Goal: Task Accomplishment & Management: Complete application form

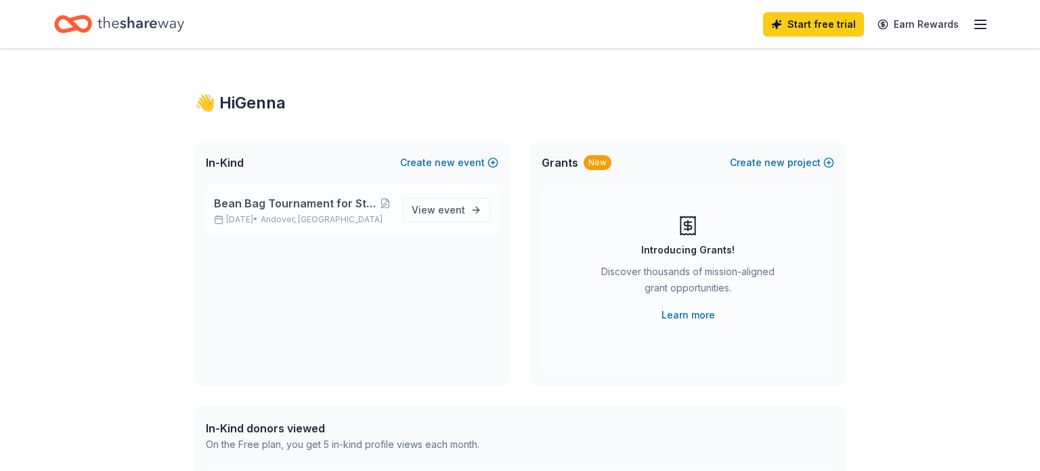
click at [315, 196] on span "Bean Bag Tournament for Step up for Down Syndrome walk" at bounding box center [296, 203] width 164 height 16
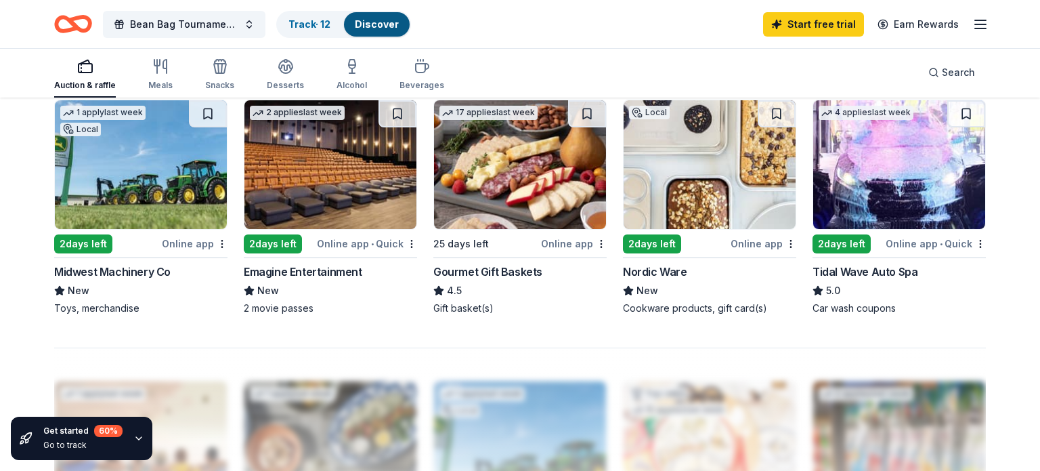
scroll to position [935, 0]
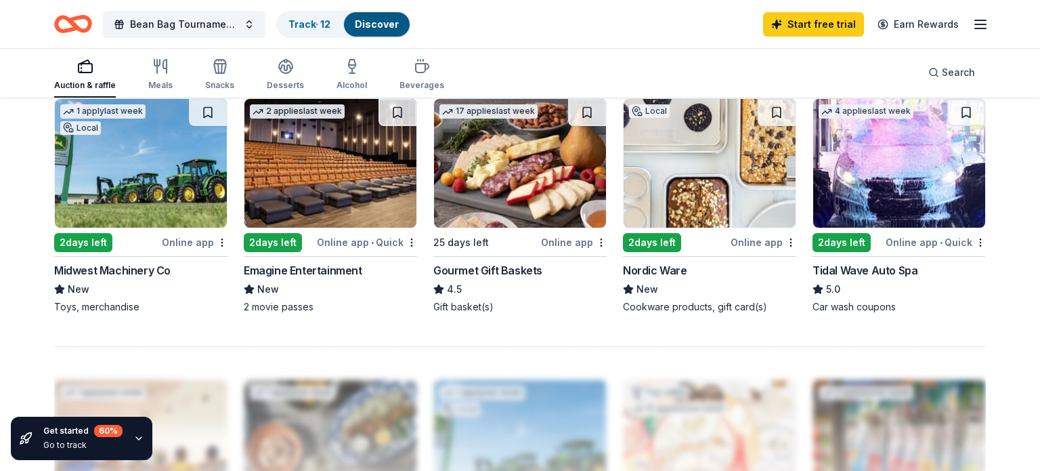
click at [921, 241] on div "Online app • Quick" at bounding box center [936, 242] width 100 height 17
click at [93, 74] on div "Auction & raffle" at bounding box center [85, 74] width 62 height 33
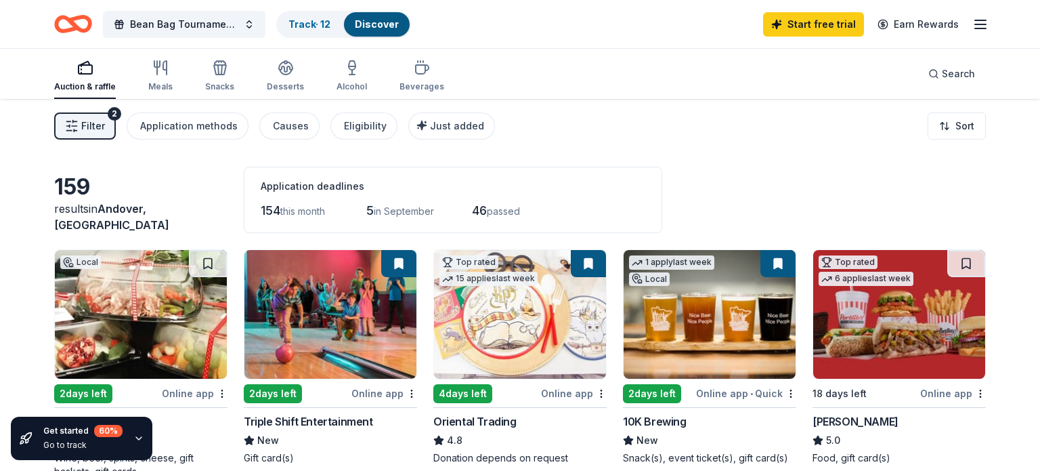
click at [547, 89] on div "Auction & raffle Meals Snacks Desserts Alcohol Beverages Search" at bounding box center [520, 74] width 932 height 50
click at [375, 390] on div "Online app" at bounding box center [384, 393] width 66 height 17
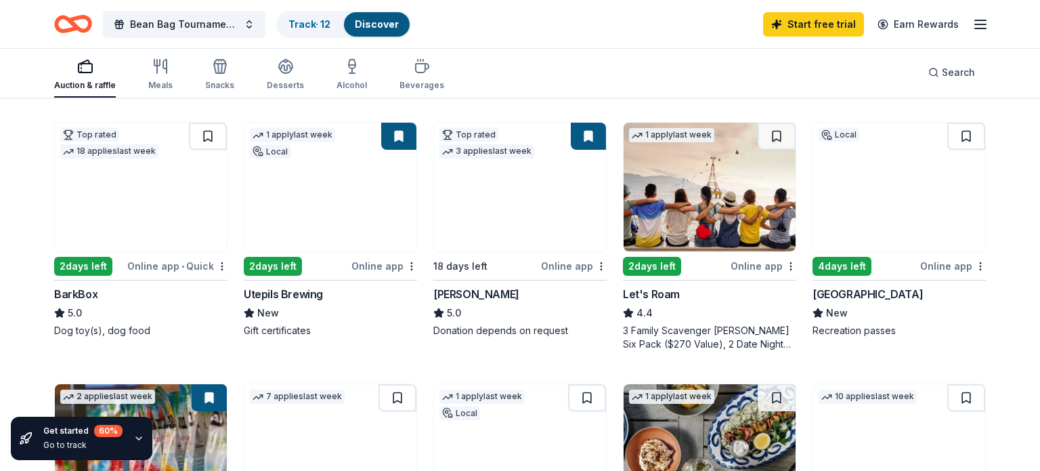
scroll to position [392, 0]
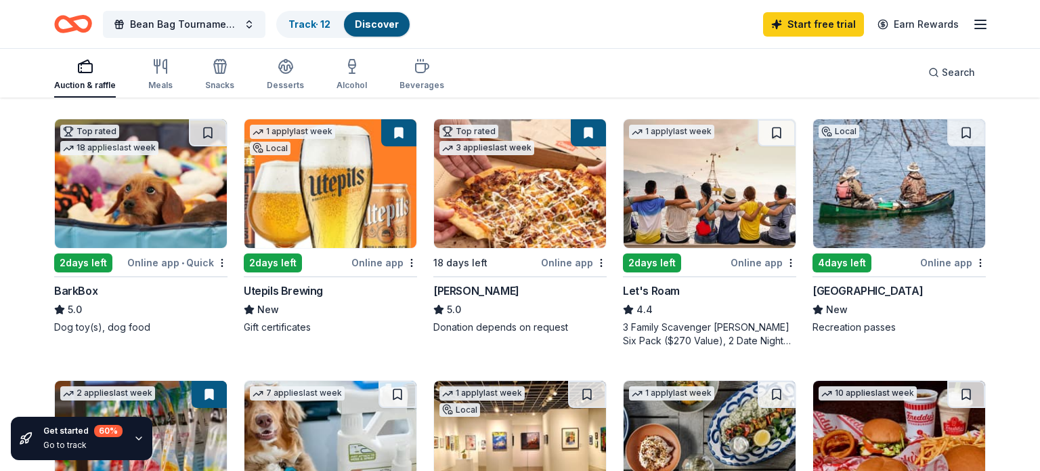
click at [556, 265] on div "Online app" at bounding box center [574, 262] width 66 height 17
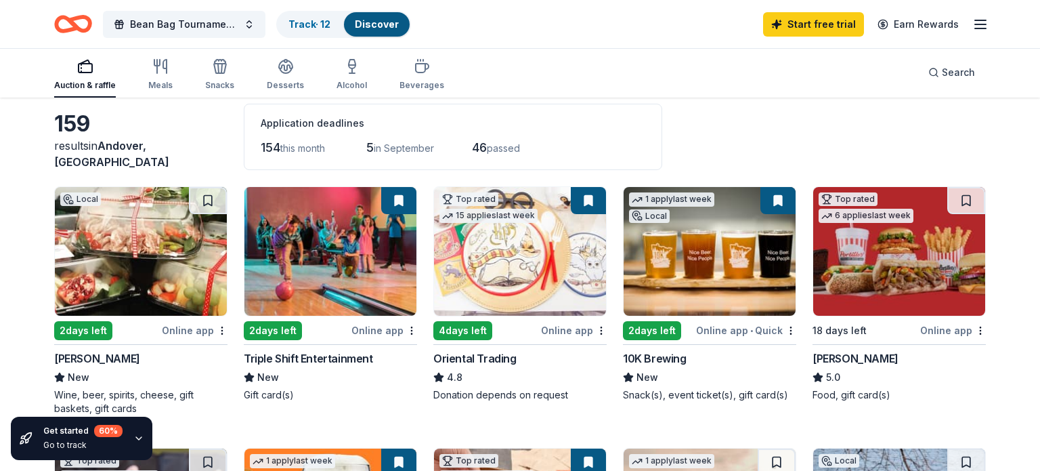
scroll to position [0, 0]
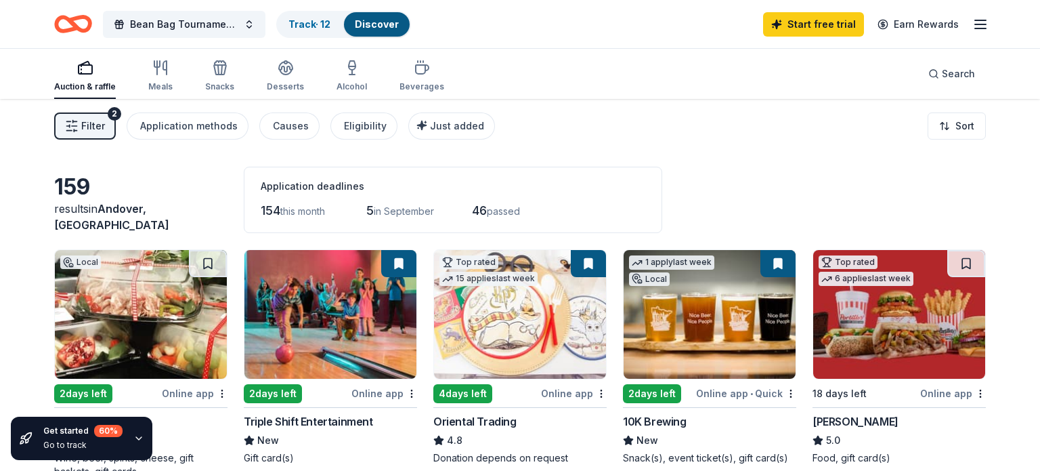
click at [368, 26] on link "Discover" at bounding box center [377, 24] width 44 height 12
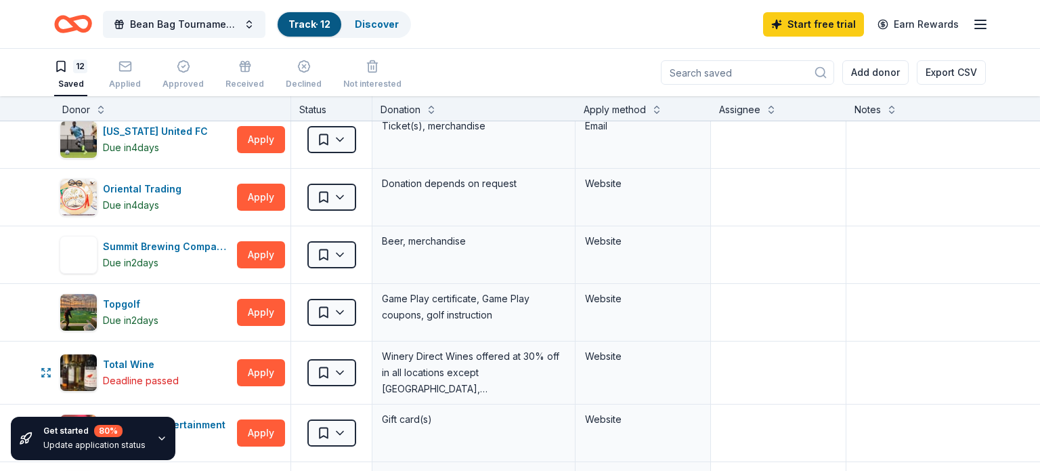
scroll to position [307, 0]
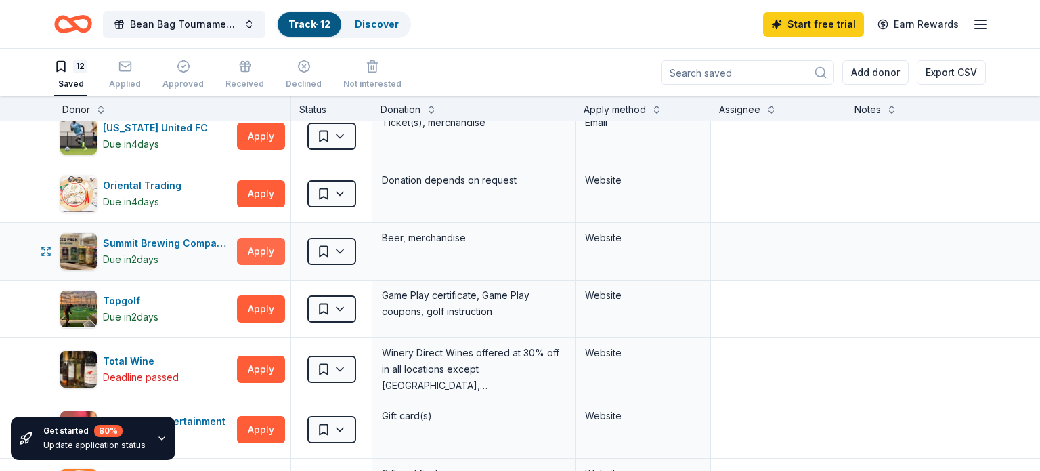
click at [260, 247] on button "Apply" at bounding box center [261, 251] width 48 height 27
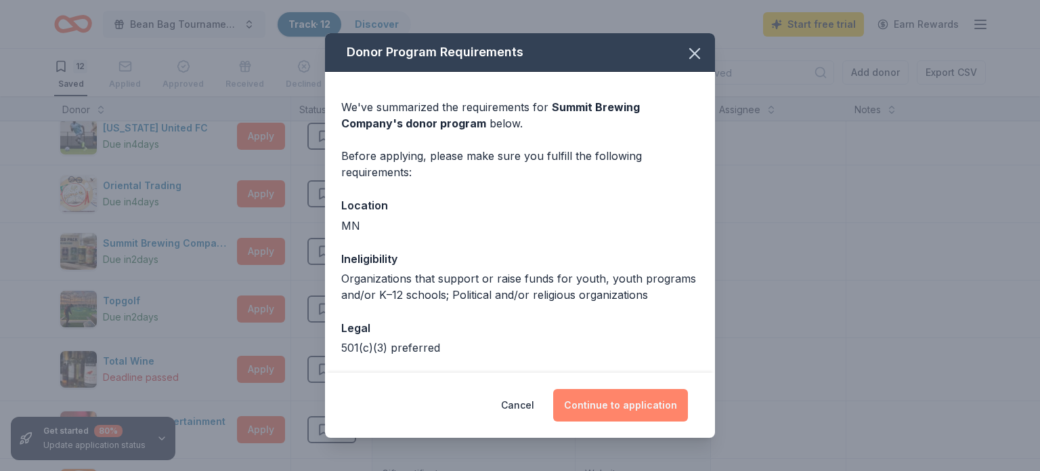
click at [593, 402] on button "Continue to application" at bounding box center [620, 405] width 135 height 33
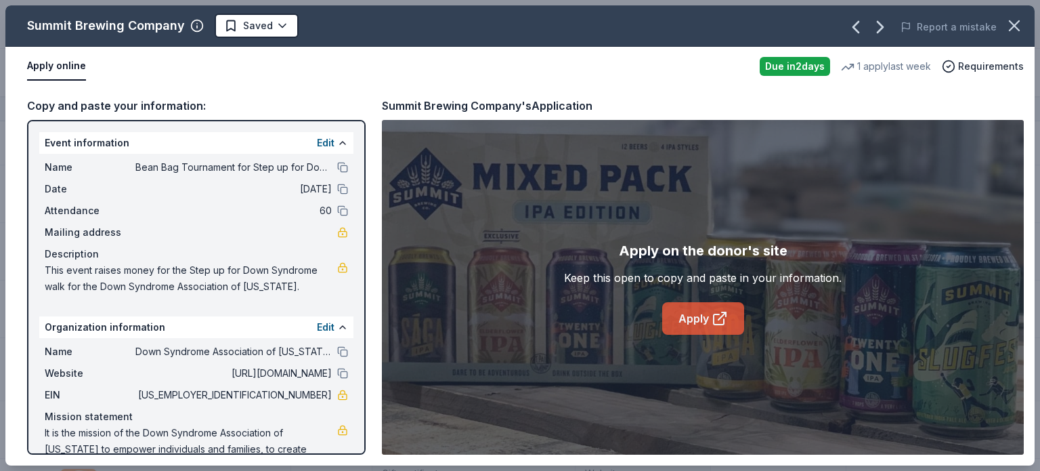
click at [695, 318] on link "Apply" at bounding box center [703, 318] width 82 height 33
click at [882, 26] on icon "button" at bounding box center [881, 27] width 22 height 22
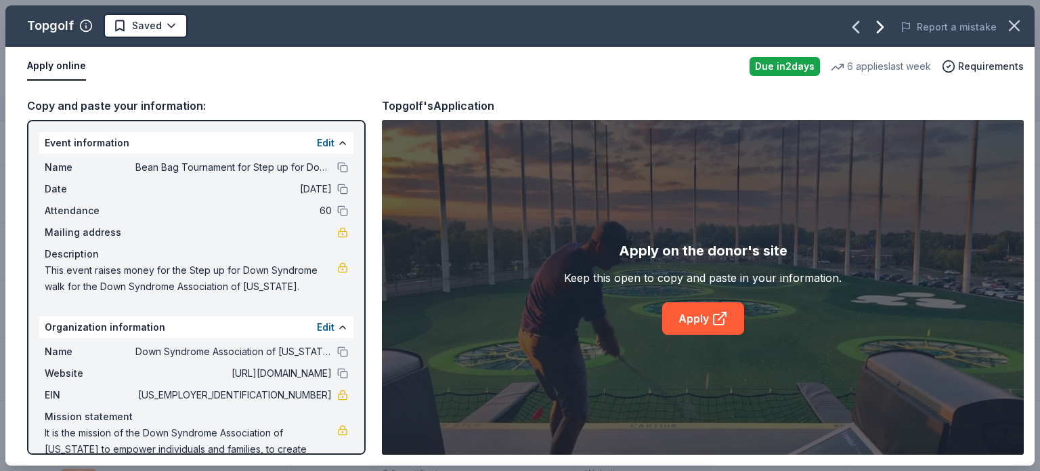
click at [882, 26] on icon "button" at bounding box center [881, 27] width 22 height 22
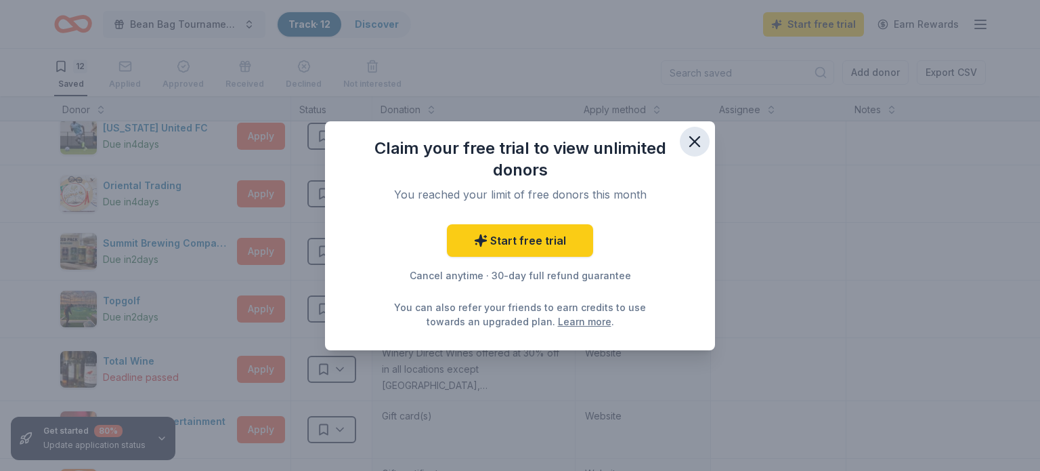
click at [691, 144] on icon "button" at bounding box center [694, 141] width 9 height 9
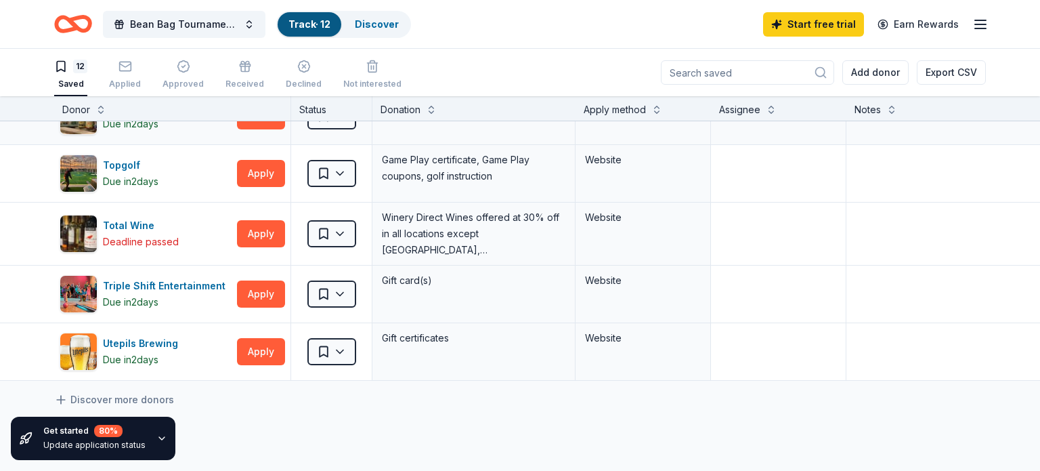
scroll to position [450, 0]
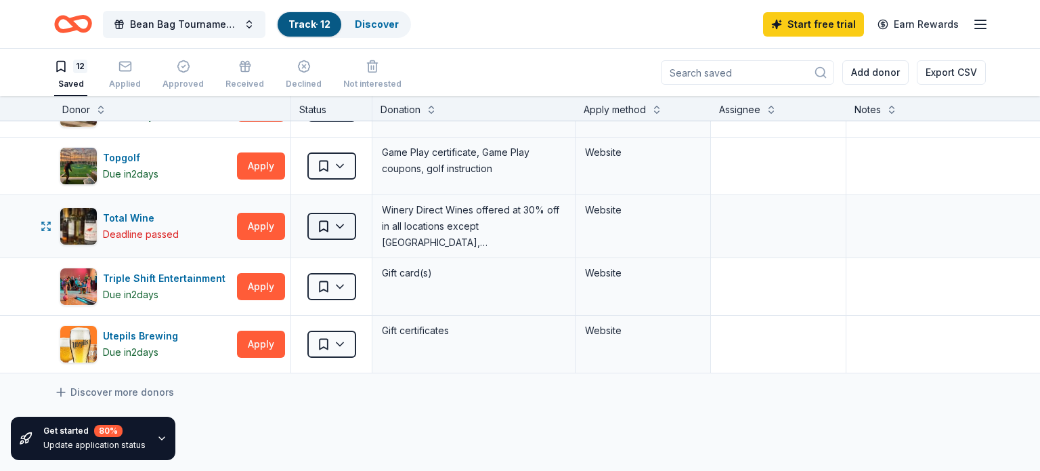
click at [335, 224] on html "Bean Bag Tournament for Step up for Down Syndrome walk Track · 12 Discover Star…" at bounding box center [520, 235] width 1040 height 471
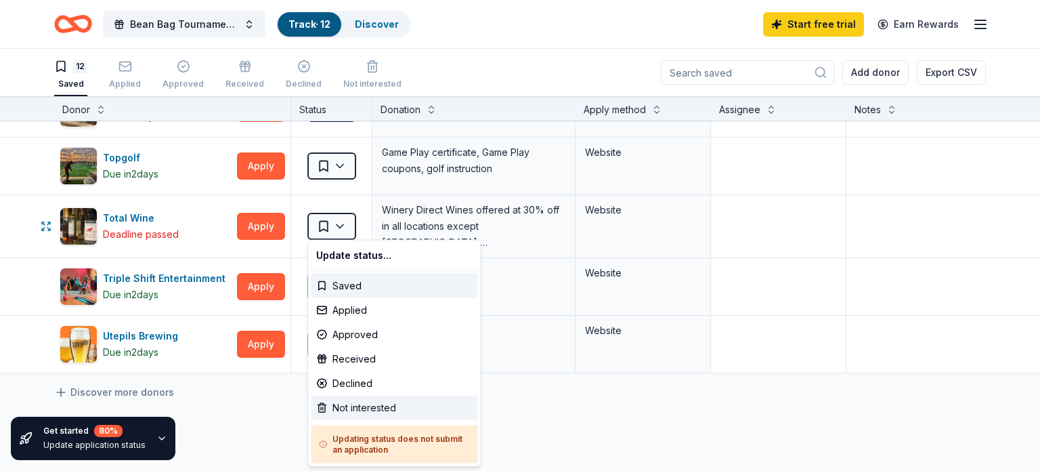
click at [352, 406] on div "Not interested" at bounding box center [394, 408] width 167 height 24
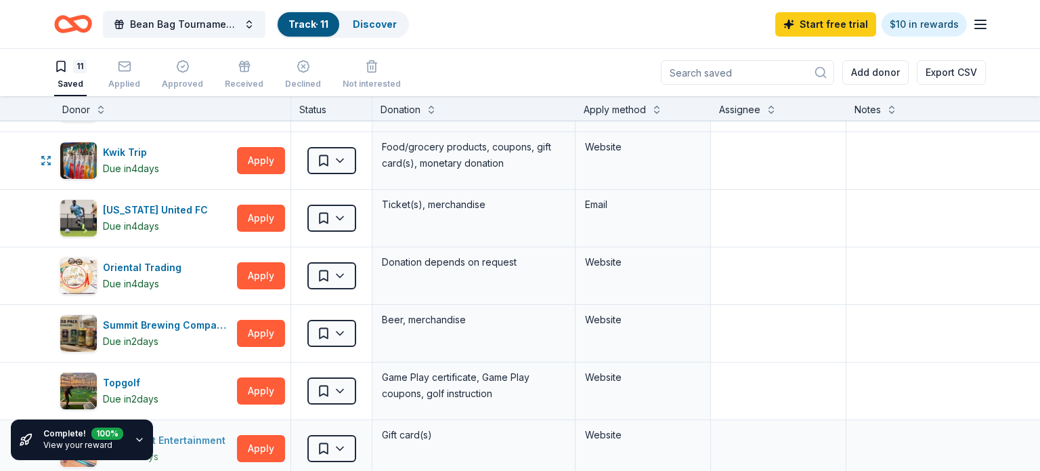
scroll to position [234, 0]
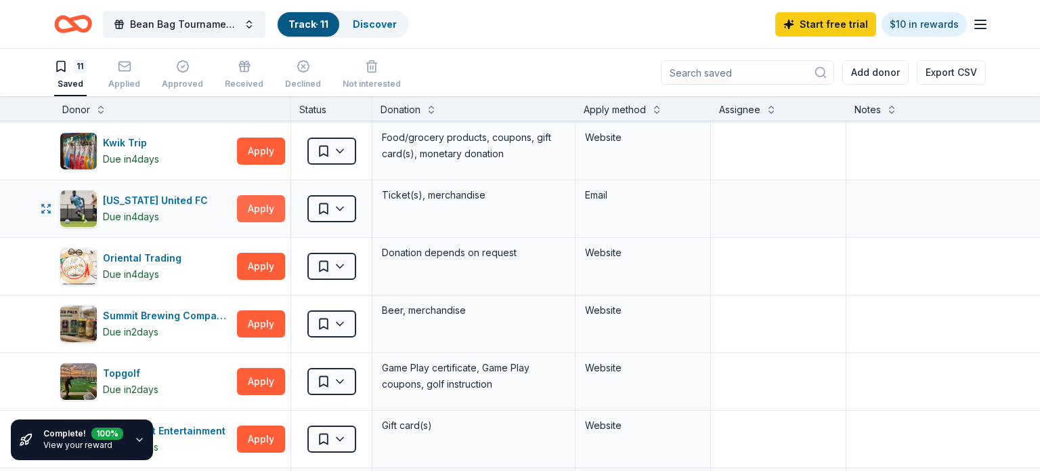
click at [249, 211] on button "Apply" at bounding box center [261, 208] width 48 height 27
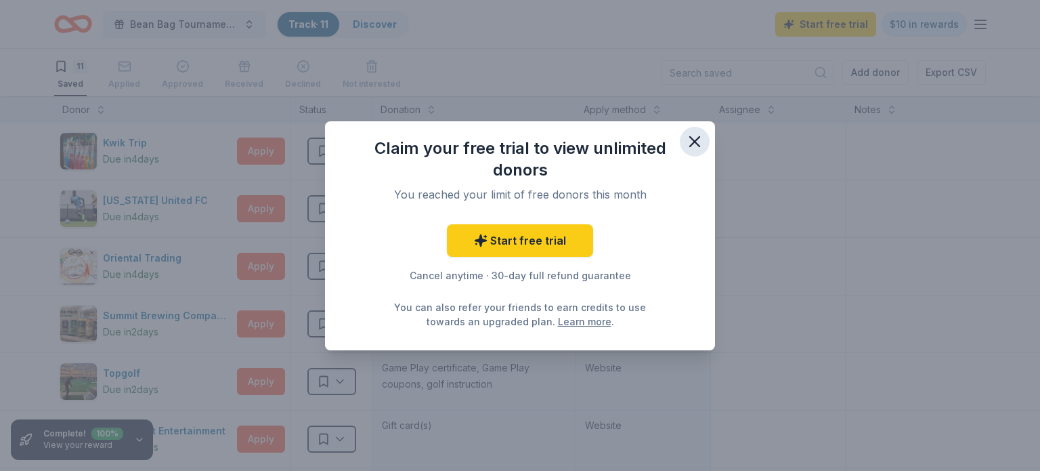
click at [695, 144] on icon "button" at bounding box center [694, 141] width 19 height 19
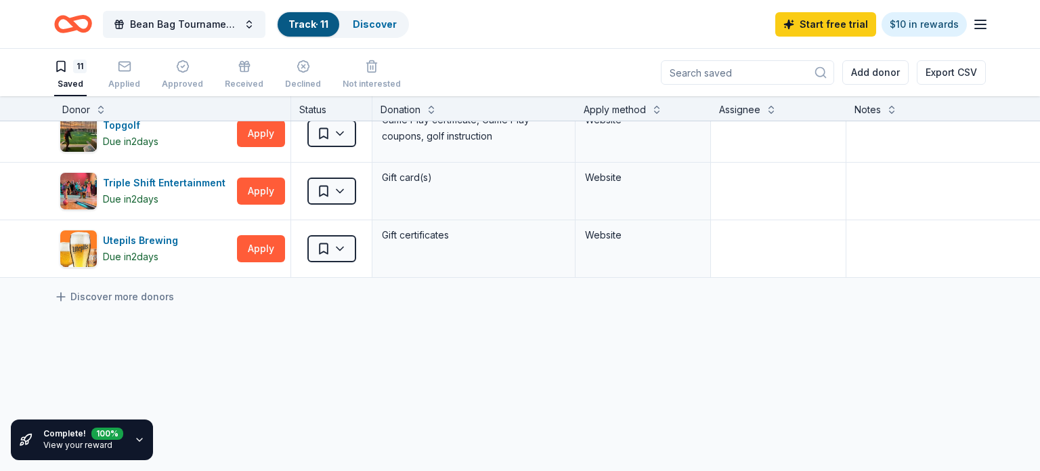
scroll to position [484, 0]
click at [112, 299] on link "Discover more donors" at bounding box center [114, 295] width 120 height 16
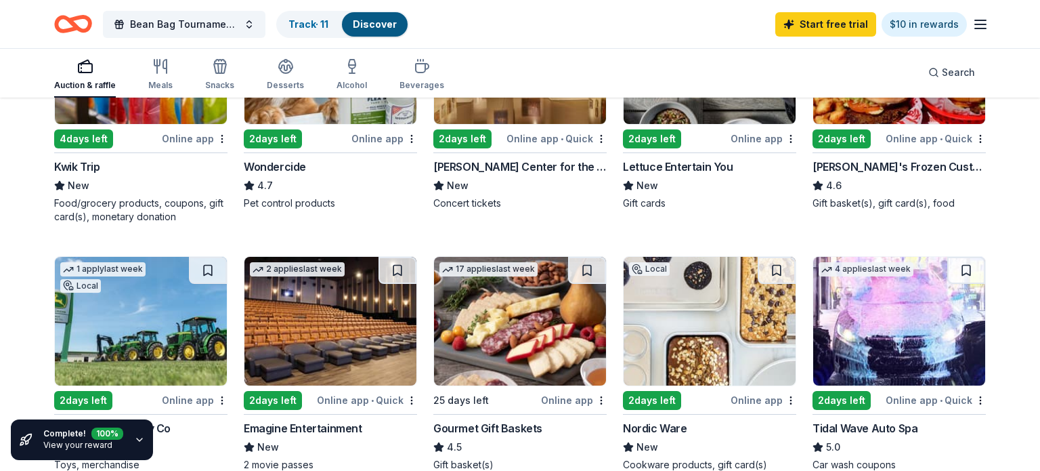
scroll to position [780, 0]
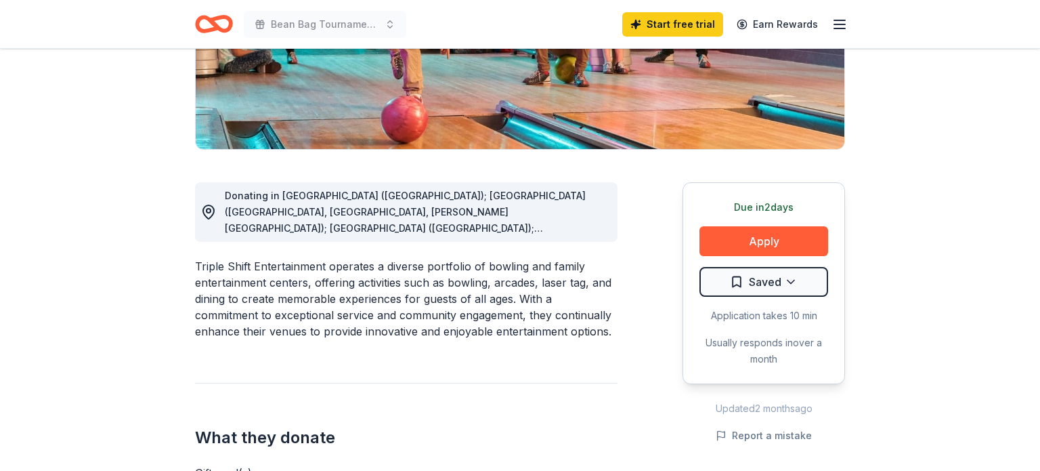
scroll to position [268, 0]
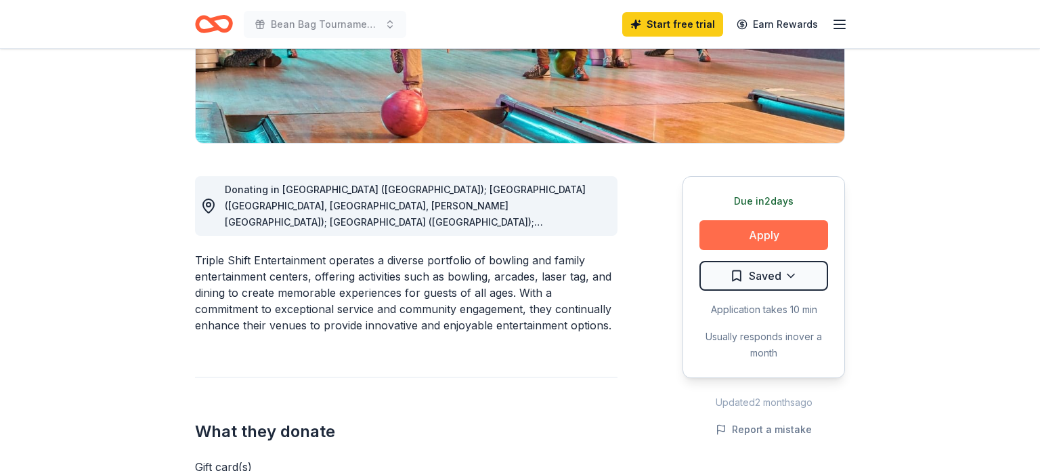
click at [770, 242] on button "Apply" at bounding box center [764, 235] width 129 height 30
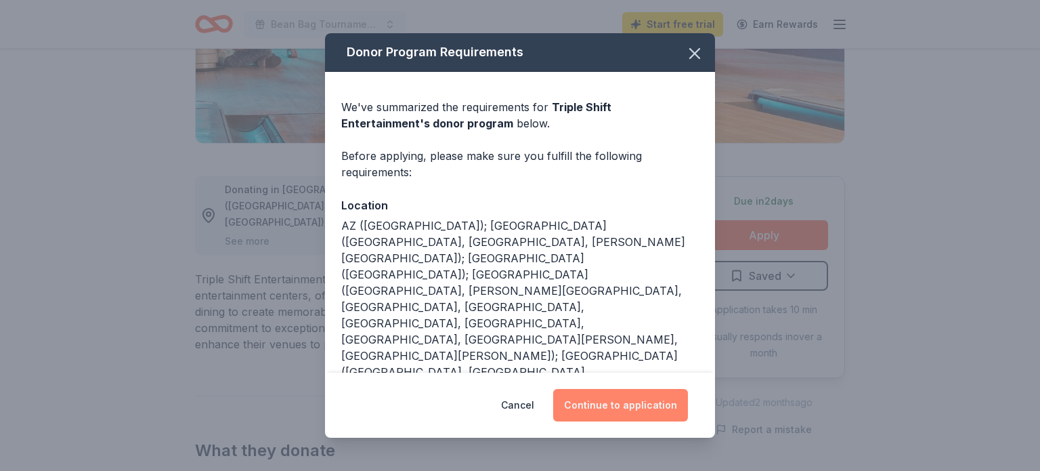
click at [637, 412] on button "Continue to application" at bounding box center [620, 405] width 135 height 33
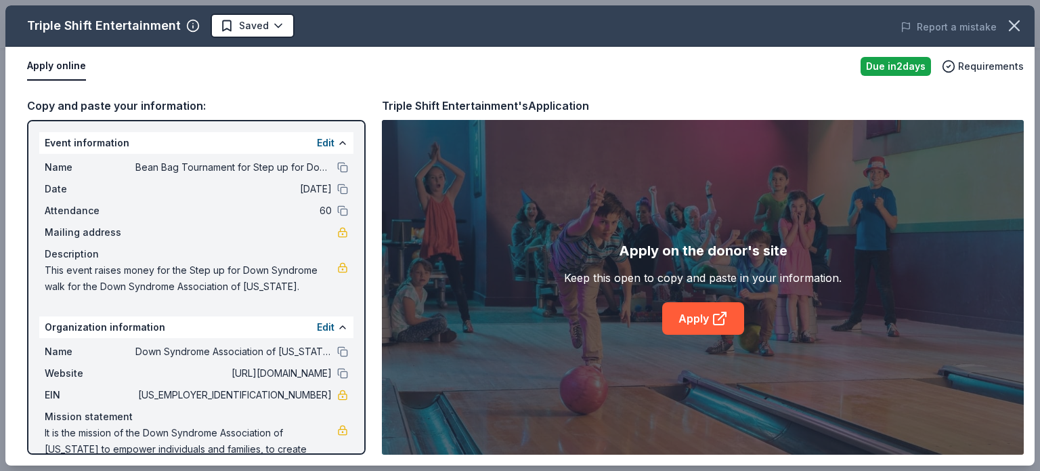
scroll to position [35, 0]
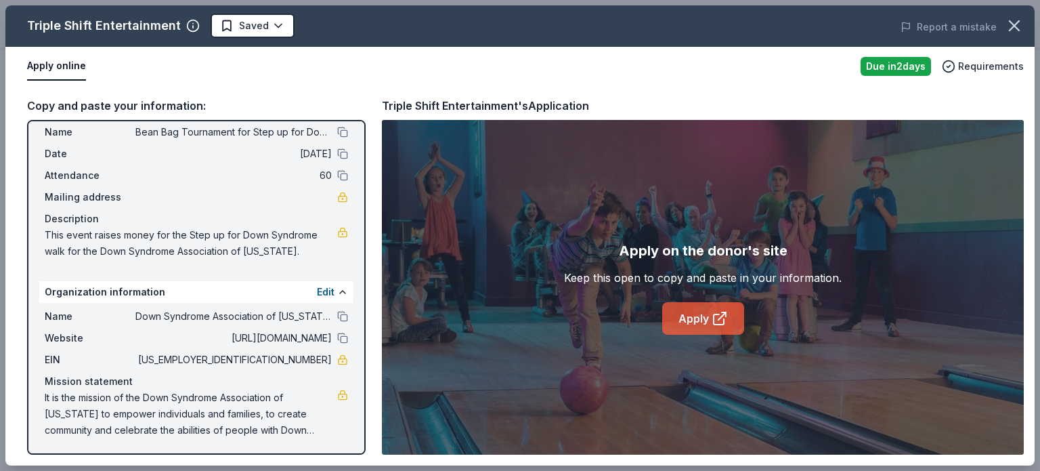
click at [708, 316] on link "Apply" at bounding box center [703, 318] width 82 height 33
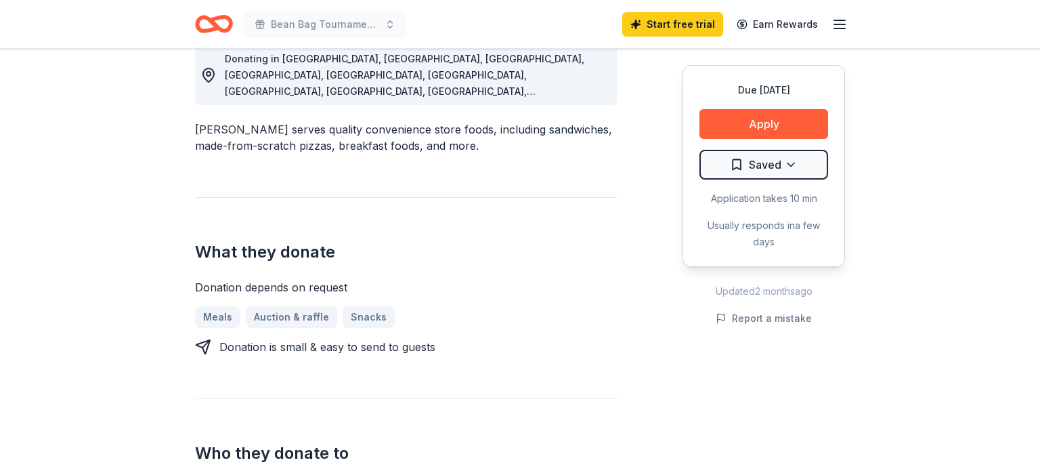
scroll to position [393, 0]
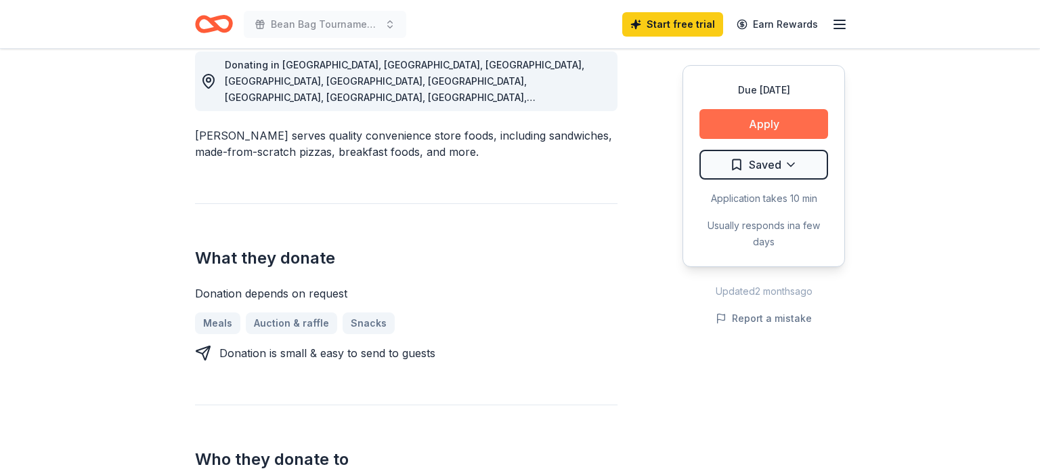
click at [756, 122] on button "Apply" at bounding box center [764, 124] width 129 height 30
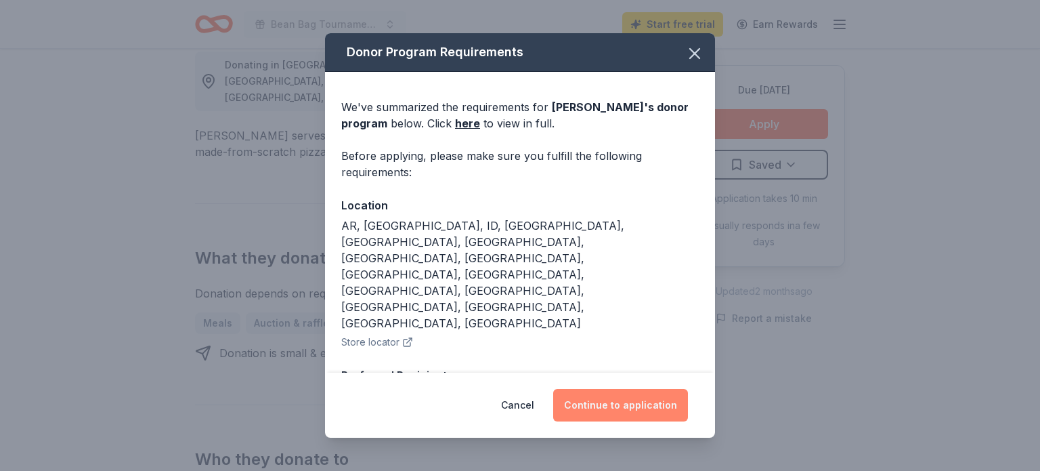
click at [611, 393] on button "Continue to application" at bounding box center [620, 405] width 135 height 33
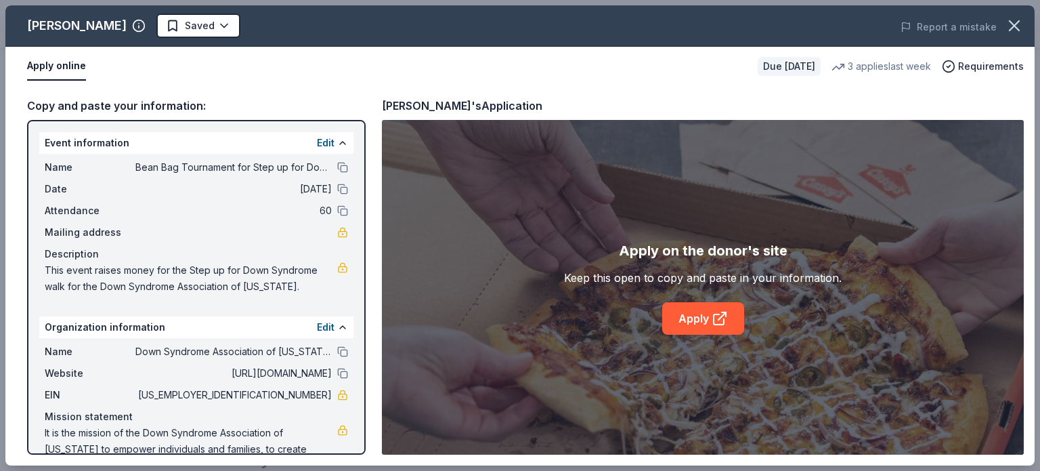
scroll to position [35, 0]
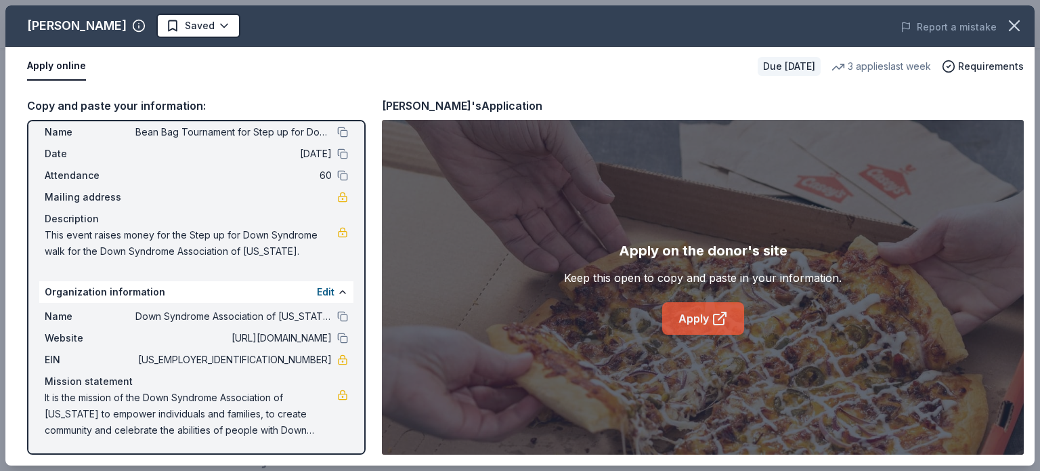
click at [708, 314] on link "Apply" at bounding box center [703, 318] width 82 height 33
